Goal: Information Seeking & Learning: Learn about a topic

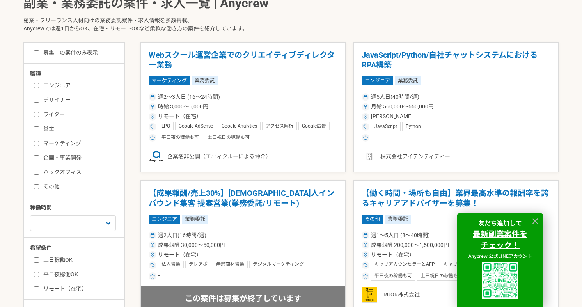
scroll to position [191, 0]
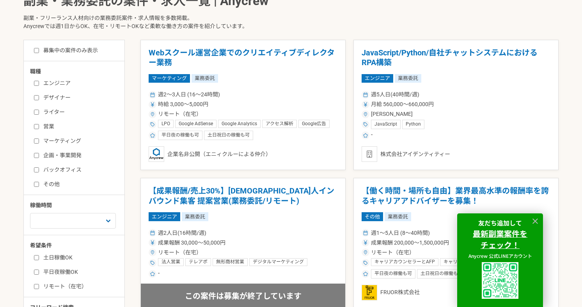
click at [40, 156] on label "企画・事業開発" at bounding box center [79, 155] width 90 height 8
click at [39, 156] on input "企画・事業開発" at bounding box center [36, 155] width 5 height 5
checkbox input "true"
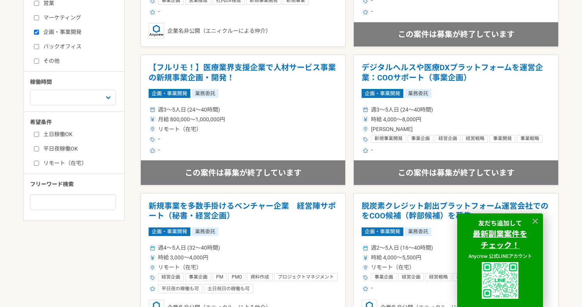
scroll to position [282, 0]
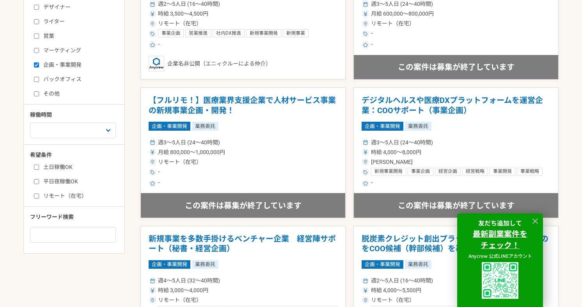
click at [38, 193] on input "リモート（在宅）" at bounding box center [36, 195] width 5 height 5
checkbox input "true"
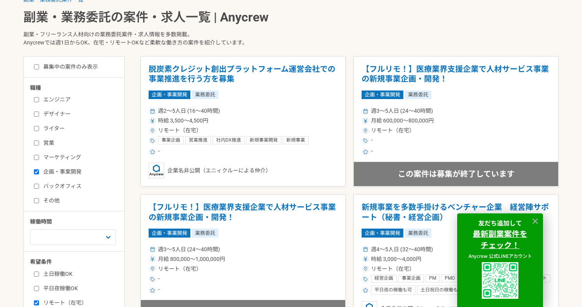
scroll to position [175, 0]
click at [38, 65] on input "募集中の案件のみ表示" at bounding box center [36, 66] width 5 height 5
checkbox input "true"
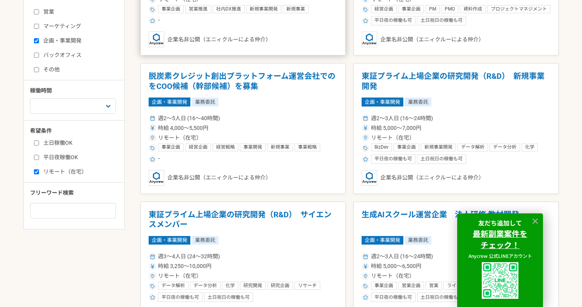
scroll to position [305, 0]
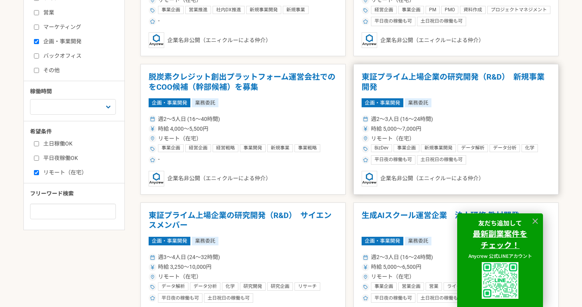
click at [404, 68] on article "東証プライム上場企業の研究開発（R&D）　新規事業開発 企画・事業開発 業務委託 週2〜3人日 (16〜24時間) 時給 5,000〜7,000円 リモート（…" at bounding box center [455, 129] width 205 height 131
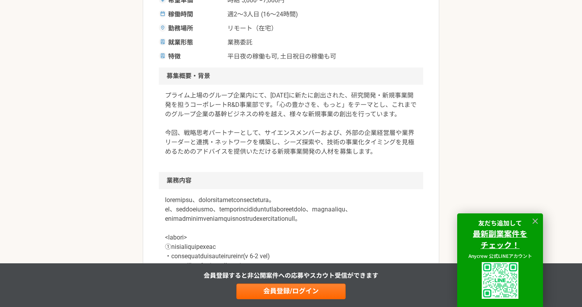
scroll to position [177, 0]
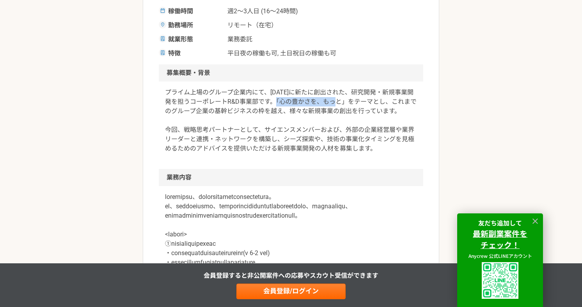
drag, startPoint x: 284, startPoint y: 101, endPoint x: 347, endPoint y: 100, distance: 62.4
click at [347, 100] on p "プライム上場のグループ企業内にて、[DATE]に新たに創出された、研究開発・新規事業開発を担うコーポレートR&D事業部です。「心の豊かさを、もっと」をテーマと…" at bounding box center [291, 121] width 252 height 66
copy p "心の豊かさを、もっと"
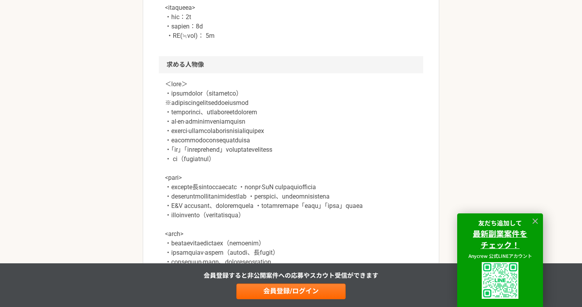
scroll to position [647, 0]
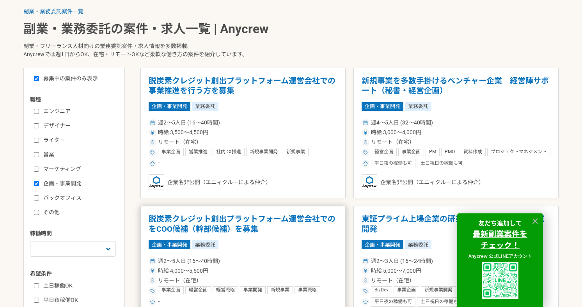
scroll to position [145, 0]
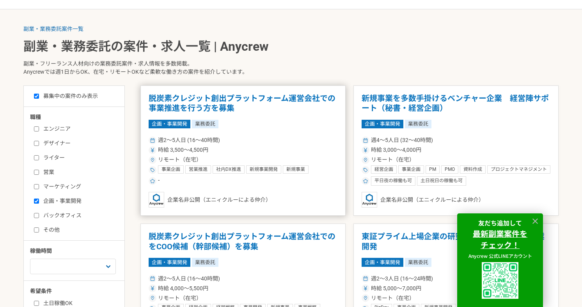
click at [220, 107] on h1 "脱炭素クレジット創出プラットフォーム運営会社での事業推進を行う方を募集" at bounding box center [243, 104] width 189 height 20
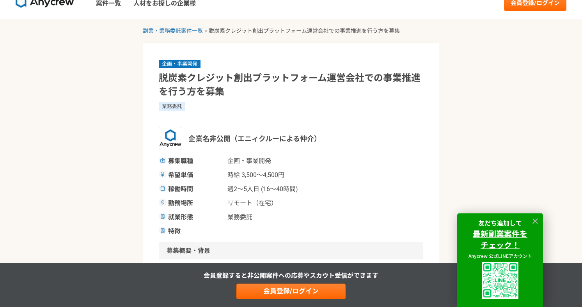
scroll to position [11, 0]
